Goal: Transaction & Acquisition: Subscribe to service/newsletter

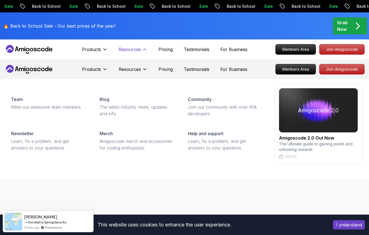
click at [134, 49] on p "Resources" at bounding box center [130, 49] width 22 height 7
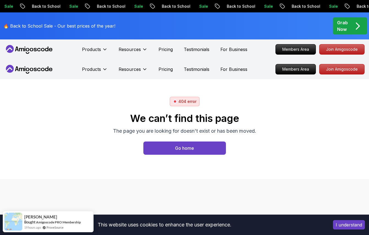
click at [349, 26] on div "Grab Now" at bounding box center [350, 25] width 26 height 13
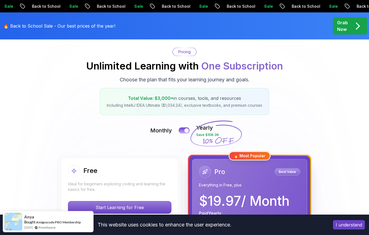
scroll to position [47, 0]
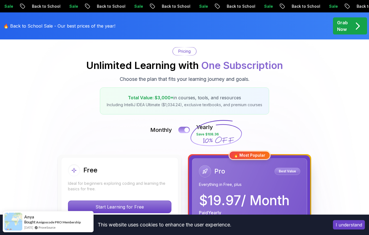
click at [185, 129] on div at bounding box center [187, 129] width 5 height 5
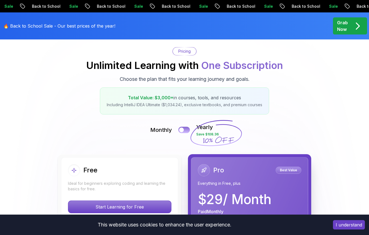
click at [182, 128] on div at bounding box center [181, 129] width 5 height 5
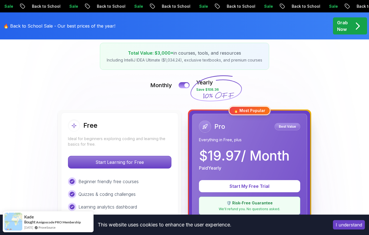
scroll to position [120, 0]
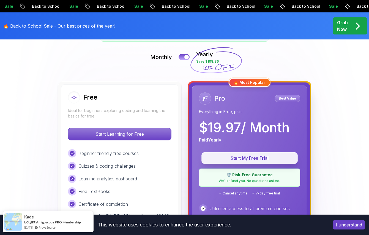
click at [227, 156] on p "Start My Free Trial" at bounding box center [250, 158] width 84 height 6
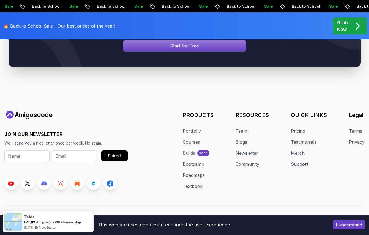
scroll to position [2575, 0]
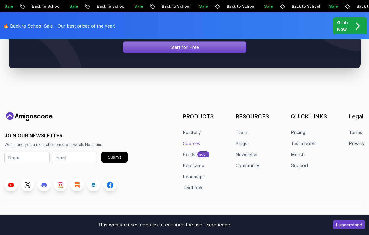
click at [192, 140] on link "Courses" at bounding box center [191, 143] width 17 height 7
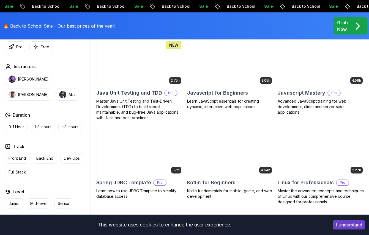
scroll to position [1014, 0]
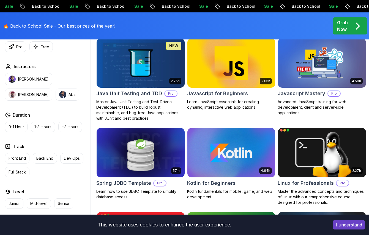
click at [335, 155] on img at bounding box center [322, 153] width 93 height 52
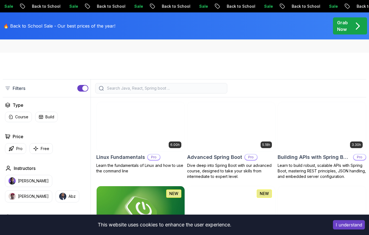
scroll to position [121, 0]
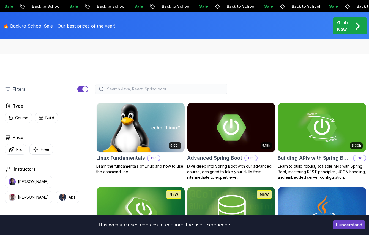
click at [149, 130] on img at bounding box center [140, 128] width 93 height 52
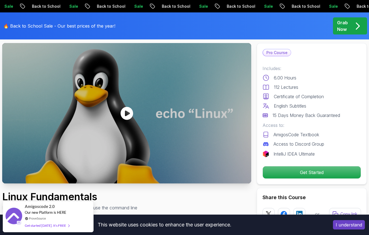
scroll to position [31, 0]
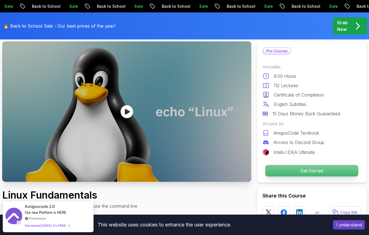
click at [314, 170] on p "Get Started" at bounding box center [311, 171] width 93 height 12
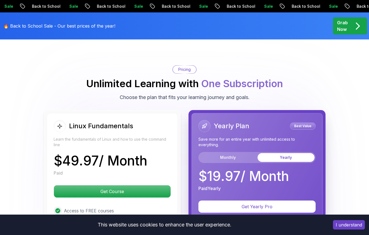
scroll to position [1212, 0]
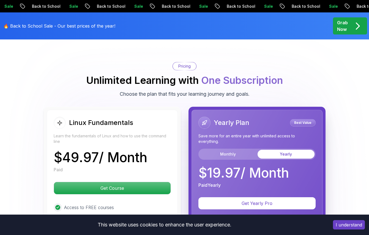
click at [258, 6] on p "Sale" at bounding box center [267, 7] width 18 height 6
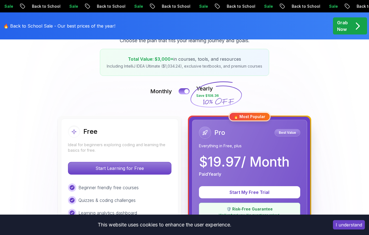
scroll to position [86, 0]
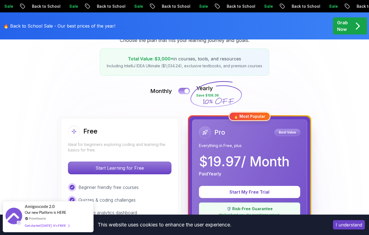
click at [183, 91] on button at bounding box center [184, 91] width 12 height 6
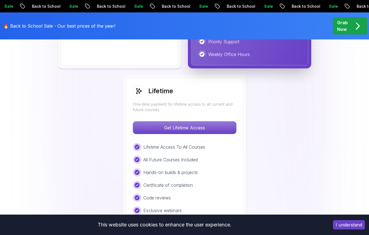
scroll to position [388, 0]
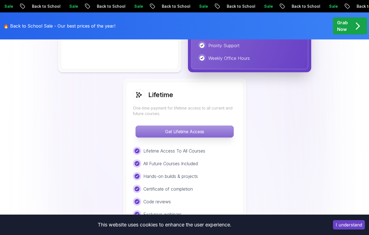
click at [214, 129] on p "Get Lifetime Access" at bounding box center [185, 132] width 98 height 12
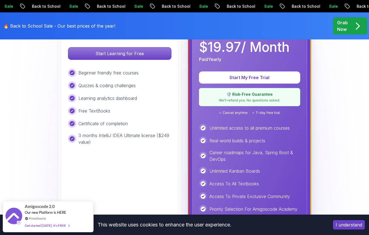
scroll to position [199, 0]
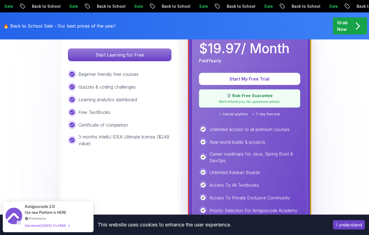
click at [238, 98] on p "🛡️ Risk-Free Guarantee" at bounding box center [250, 96] width 94 height 6
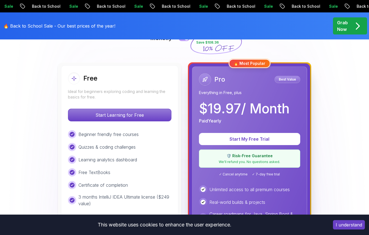
scroll to position [137, 0]
